Goal: Communication & Community: Answer question/provide support

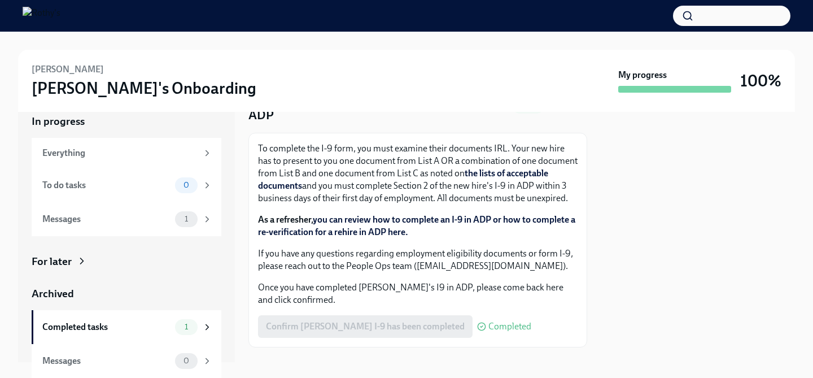
scroll to position [81, 0]
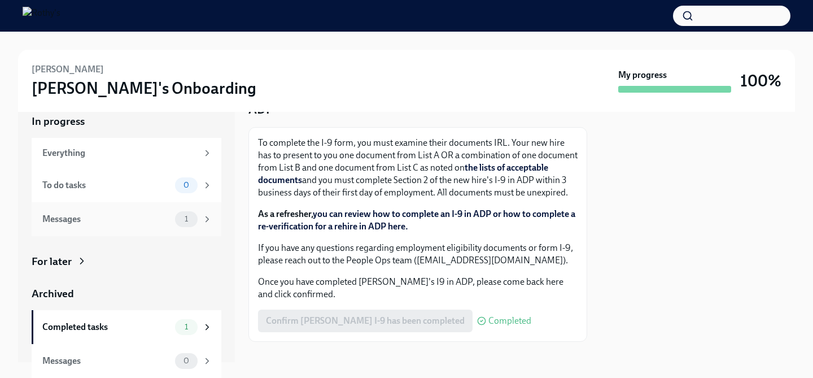
click at [137, 220] on div "Messages" at bounding box center [106, 219] width 128 height 12
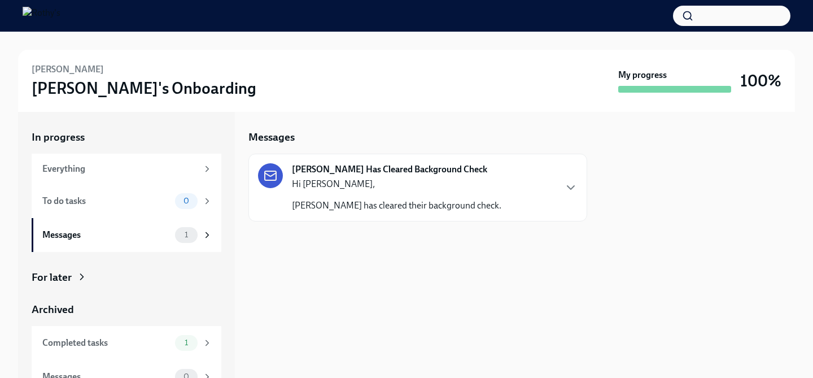
click at [434, 190] on div "Hi [PERSON_NAME], [PERSON_NAME] has cleared their background check." at bounding box center [396, 195] width 209 height 34
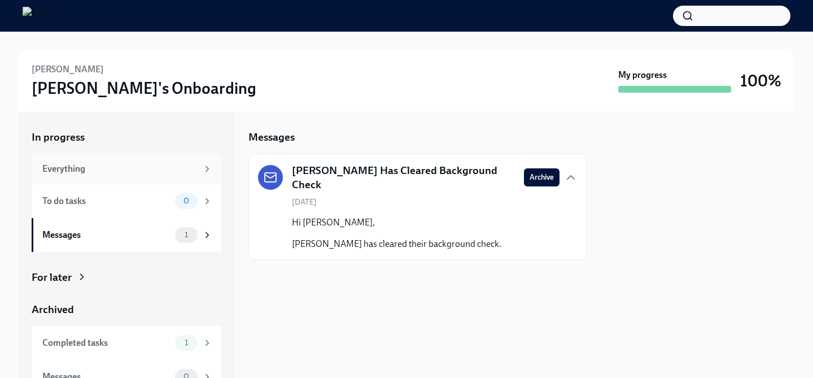
click at [156, 174] on div "Everything" at bounding box center [119, 169] width 155 height 12
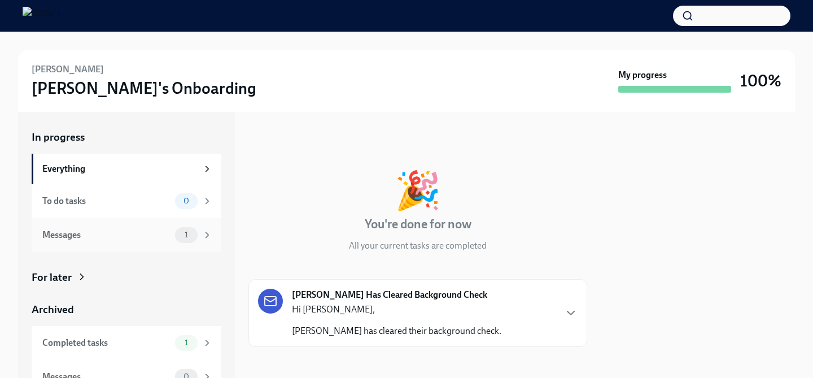
click at [147, 234] on div "Messages" at bounding box center [106, 235] width 128 height 12
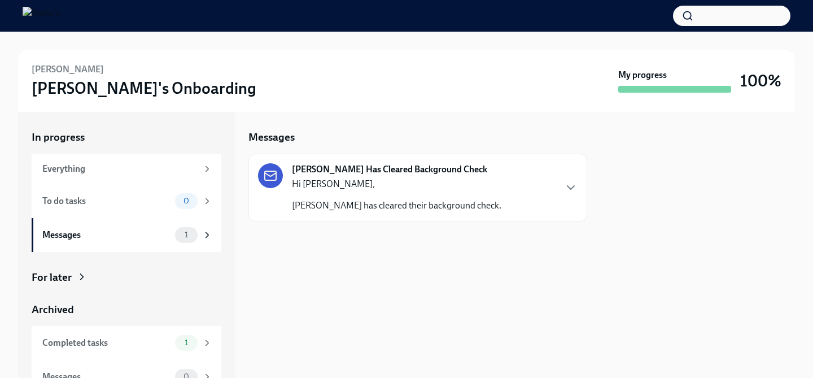
click at [334, 207] on p "[PERSON_NAME] has cleared their background check." at bounding box center [396, 205] width 209 height 12
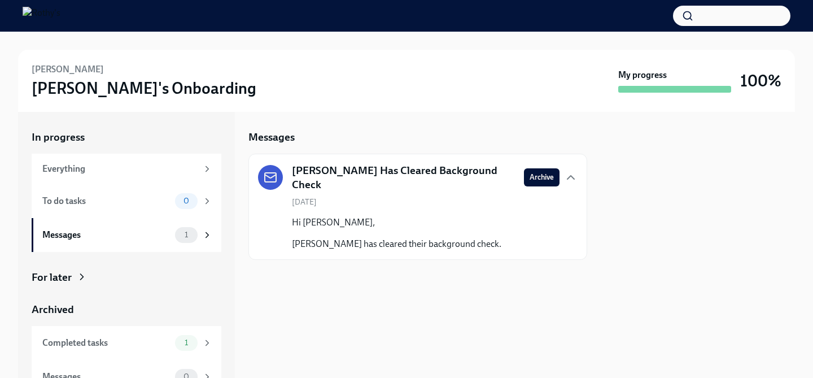
click at [72, 97] on h3 "[PERSON_NAME]'s Onboarding" at bounding box center [144, 88] width 225 height 20
click at [60, 15] on img at bounding box center [42, 16] width 38 height 18
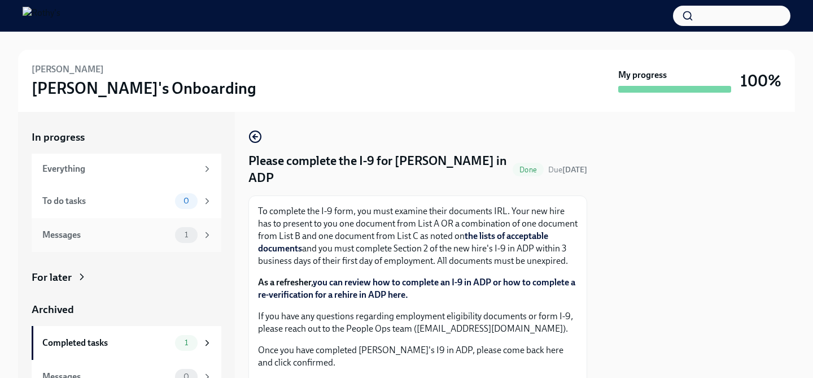
click at [136, 229] on div "Messages" at bounding box center [106, 235] width 128 height 12
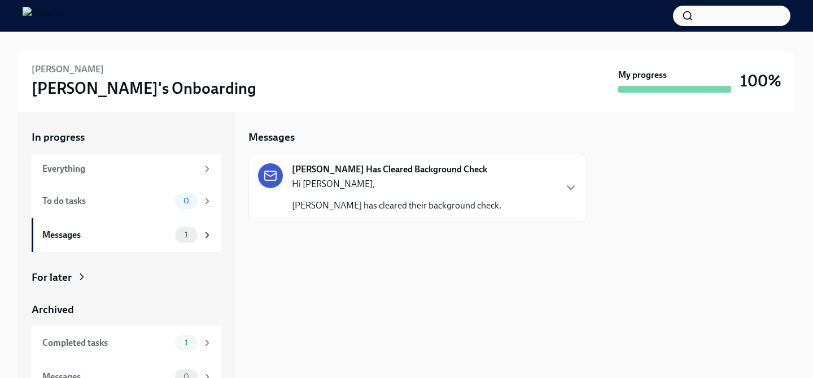
click at [429, 196] on div "Hi Roberto, Donya Mohammadi Miri has cleared their background check." at bounding box center [396, 195] width 209 height 34
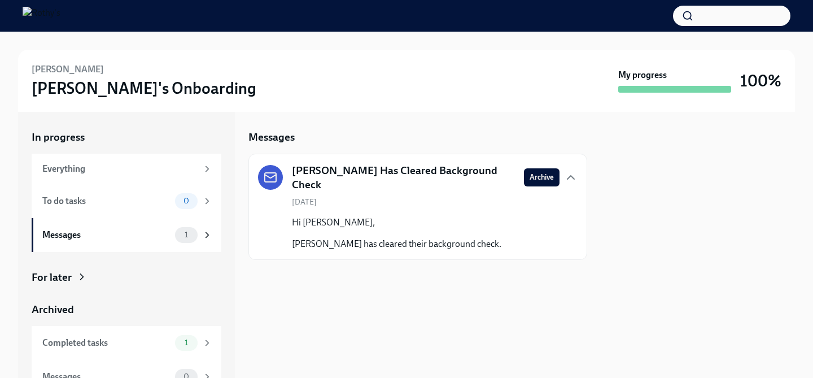
click at [113, 87] on h3 "[PERSON_NAME]'s Onboarding" at bounding box center [144, 88] width 225 height 20
click at [60, 16] on img at bounding box center [42, 16] width 38 height 18
